Goal: Navigation & Orientation: Find specific page/section

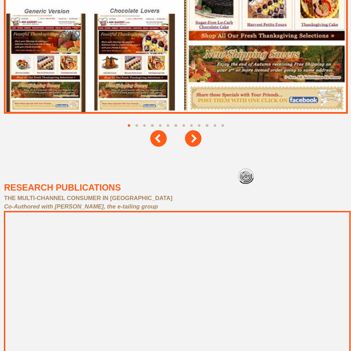
scroll to position [3160, 0]
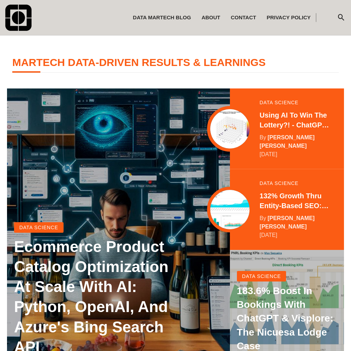
scroll to position [139, 0]
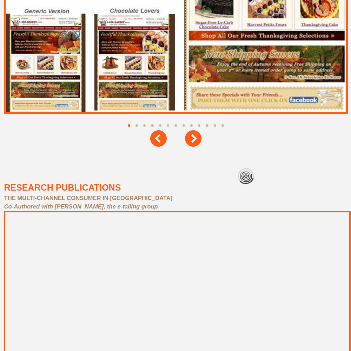
scroll to position [3160, 0]
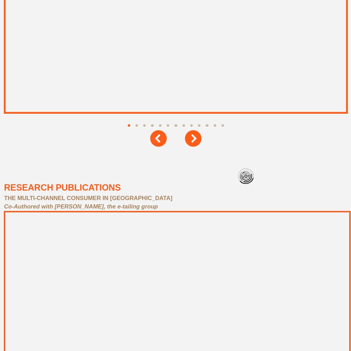
scroll to position [3160, 0]
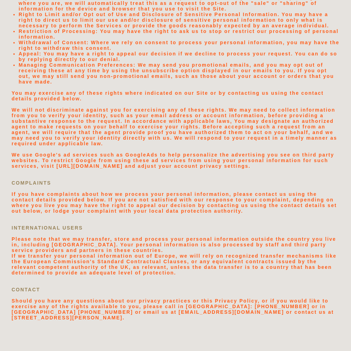
scroll to position [1492, 0]
